Goal: Navigation & Orientation: Go to known website

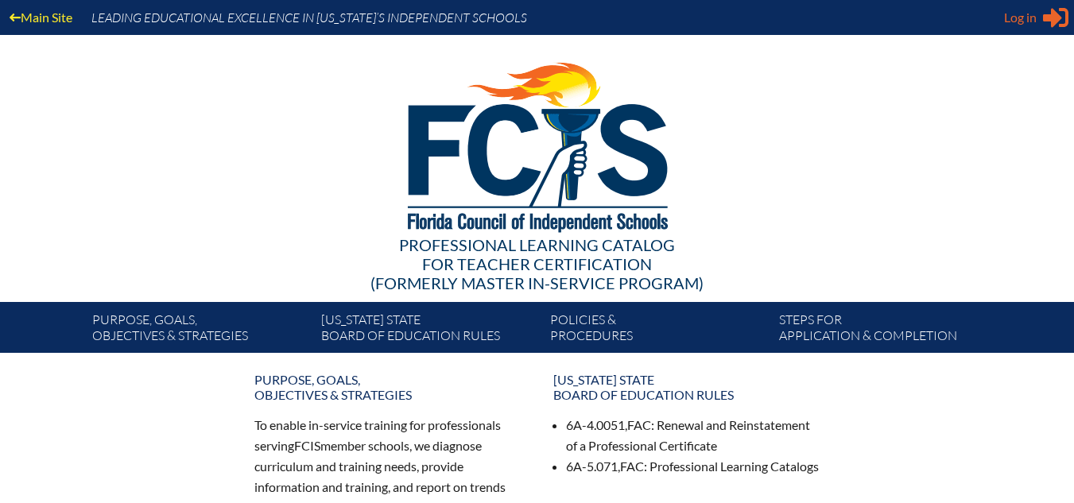
type input "[EMAIL_ADDRESS][DOMAIN_NAME]"
click at [1032, 17] on span "Log in" at bounding box center [1020, 17] width 33 height 19
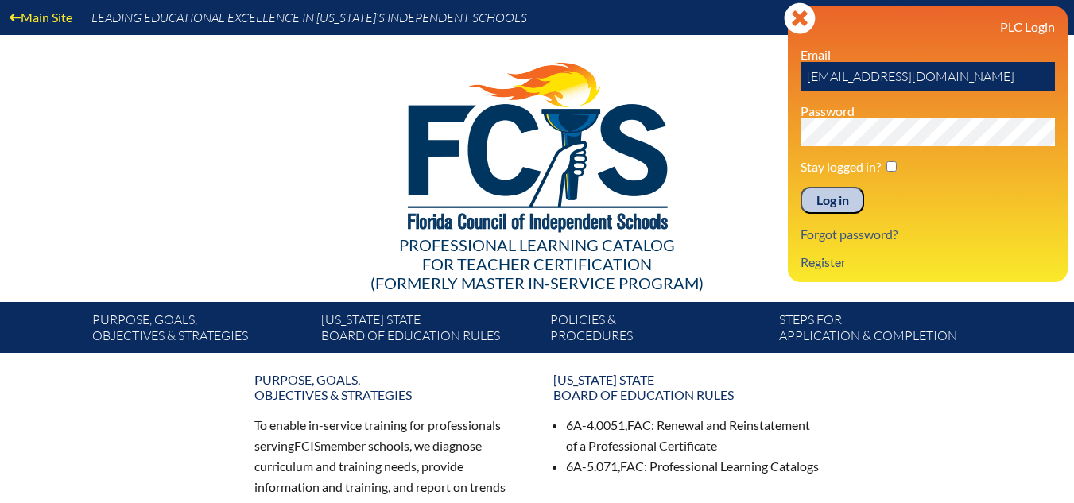
click at [849, 199] on input "Log in" at bounding box center [832, 200] width 64 height 27
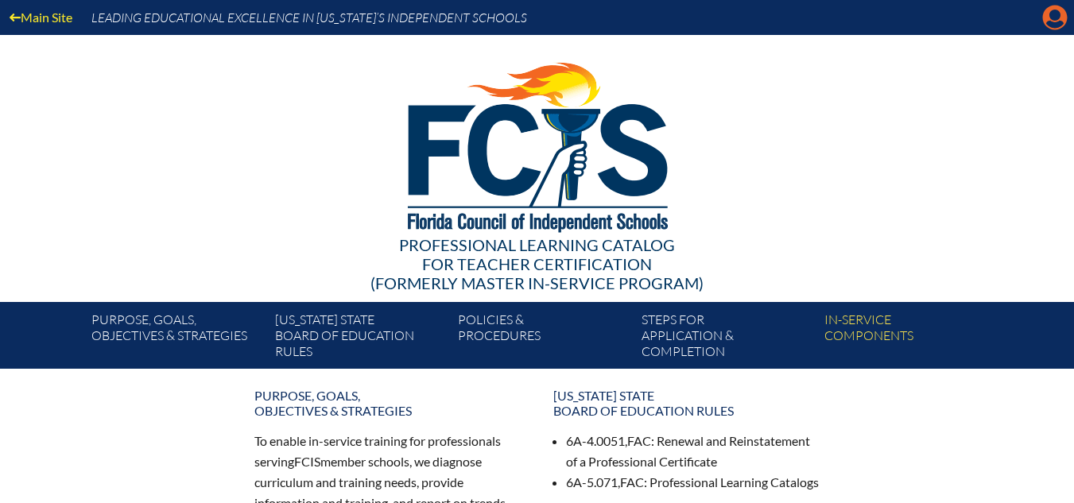
click at [1054, 15] on icon "Manage account" at bounding box center [1054, 17] width 25 height 25
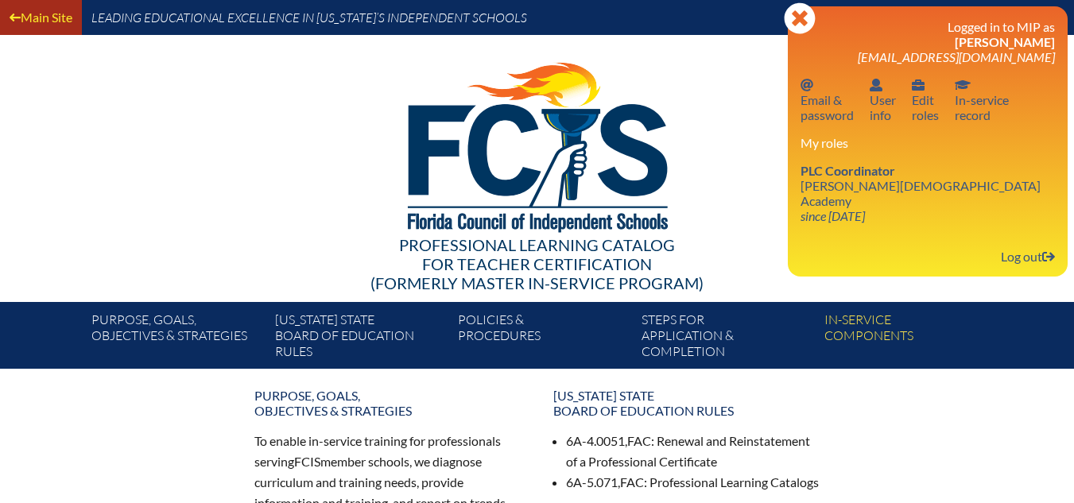
click at [36, 25] on link "Main Site" at bounding box center [40, 16] width 75 height 21
